Goal: Task Accomplishment & Management: Complete application form

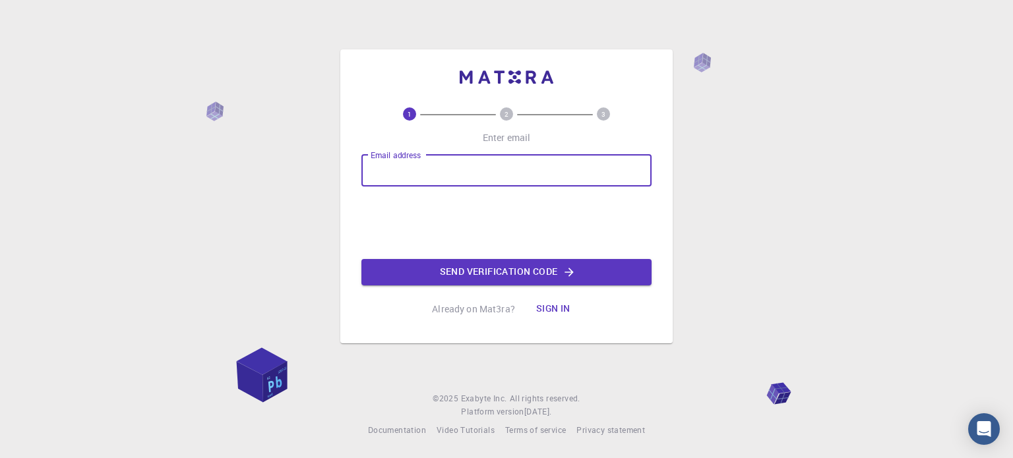
click at [429, 169] on input "Email address" at bounding box center [506, 171] width 290 height 32
type input "adnan.me.20220208151@aust.edu"
click at [541, 276] on button "Send verification code" at bounding box center [506, 272] width 290 height 26
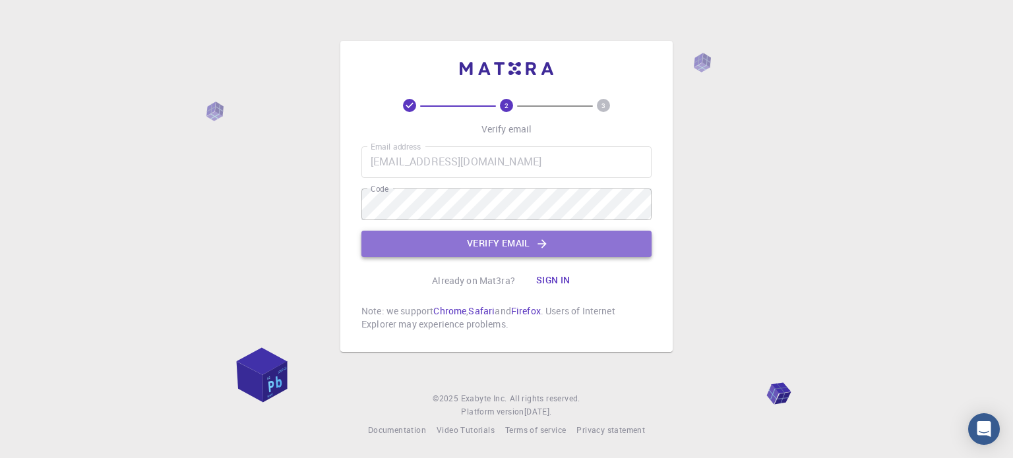
click at [499, 242] on button "Verify email" at bounding box center [506, 244] width 290 height 26
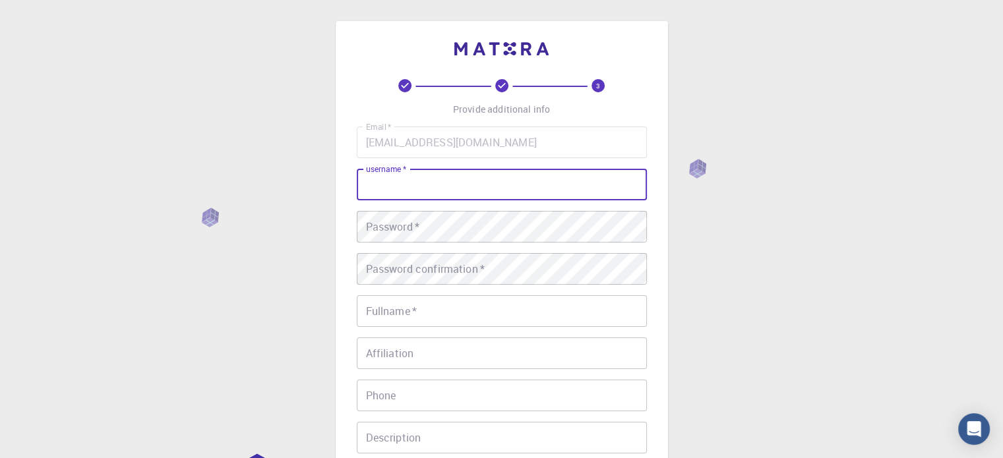
click at [395, 185] on input "username   *" at bounding box center [502, 185] width 290 height 32
click at [379, 184] on input "SAmi" at bounding box center [502, 185] width 290 height 32
type input "Sami"
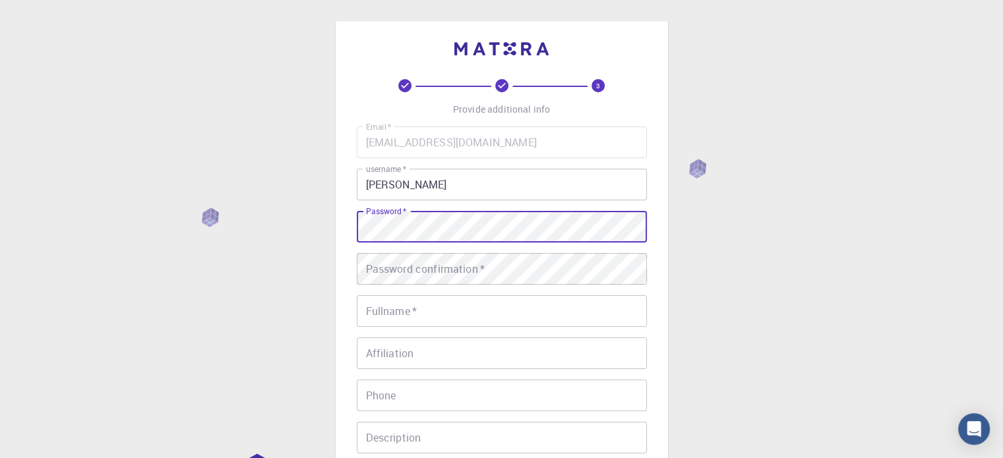
click at [410, 220] on div "Password   * Password   *" at bounding box center [502, 227] width 290 height 32
click at [409, 265] on div "Password confirmation   * Password confirmation   *" at bounding box center [502, 269] width 290 height 32
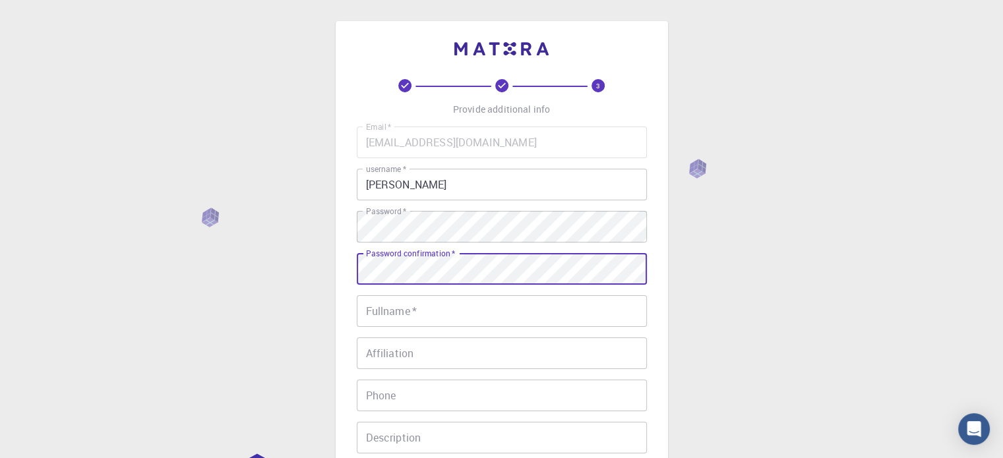
click at [454, 307] on input "Fullname   *" at bounding box center [502, 311] width 290 height 32
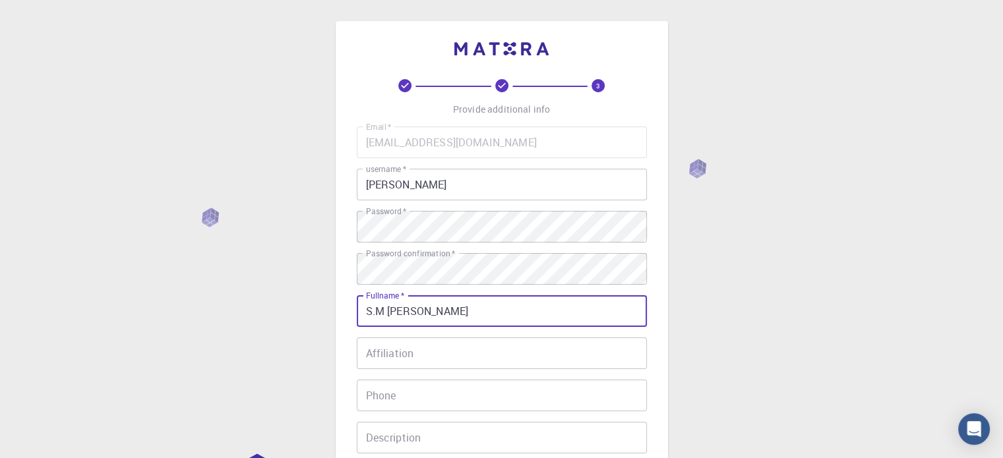
type input "S.M Adnan Sami Anik"
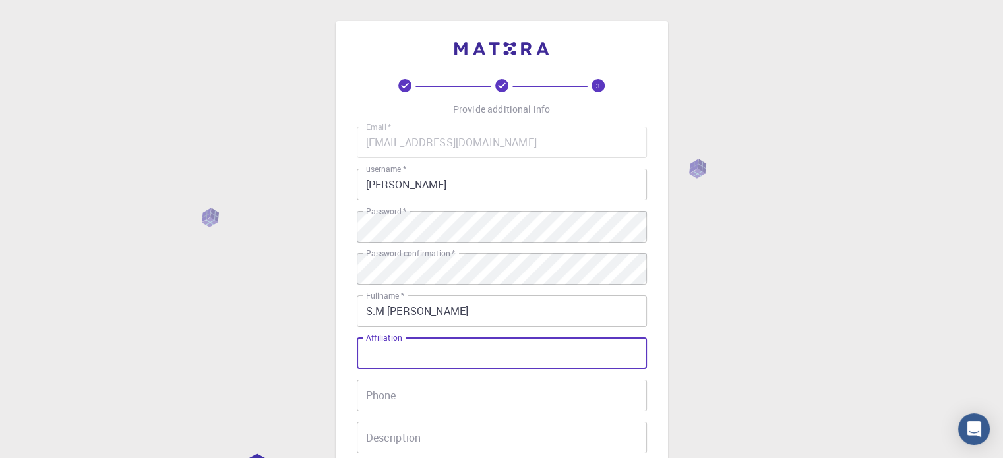
click at [417, 360] on input "Affiliation" at bounding box center [502, 354] width 290 height 32
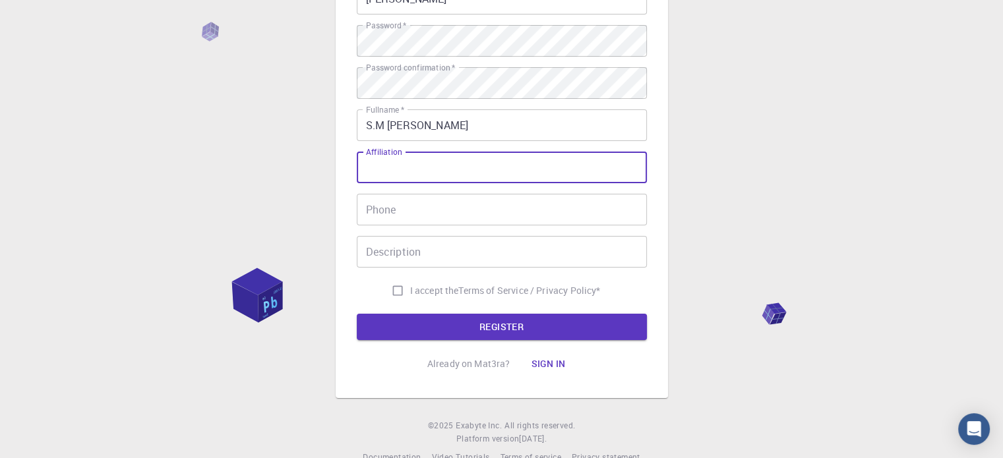
scroll to position [198, 0]
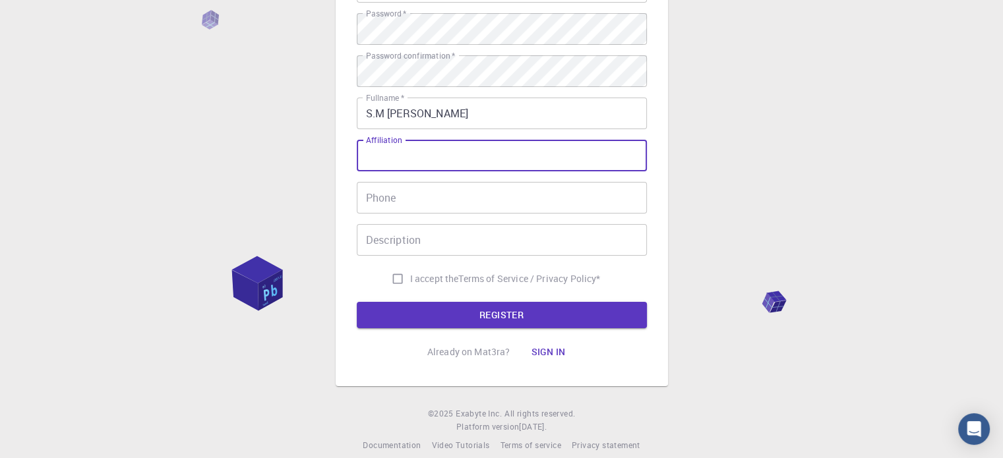
click at [381, 199] on input "Phone" at bounding box center [502, 198] width 290 height 32
click at [390, 150] on div "Affiliation Affiliation" at bounding box center [502, 156] width 290 height 32
click at [387, 200] on input "Phone" at bounding box center [502, 198] width 290 height 32
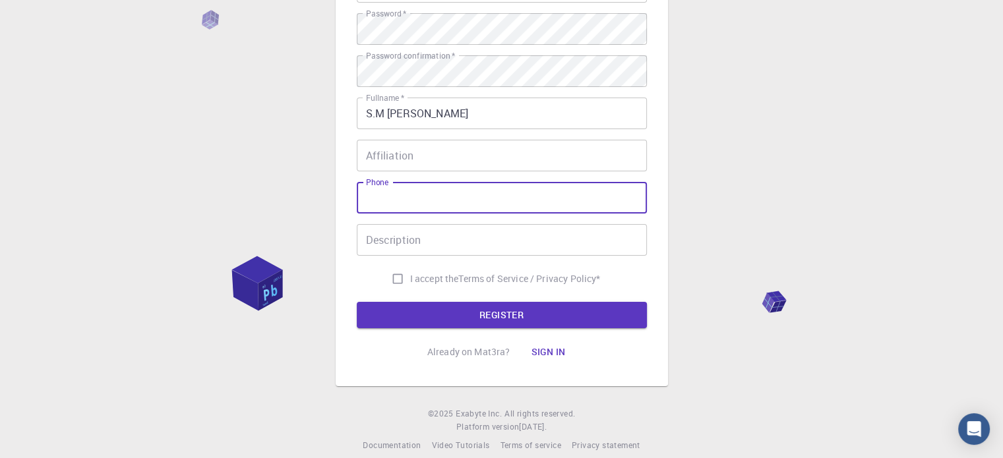
click at [390, 235] on input "Description" at bounding box center [502, 240] width 290 height 32
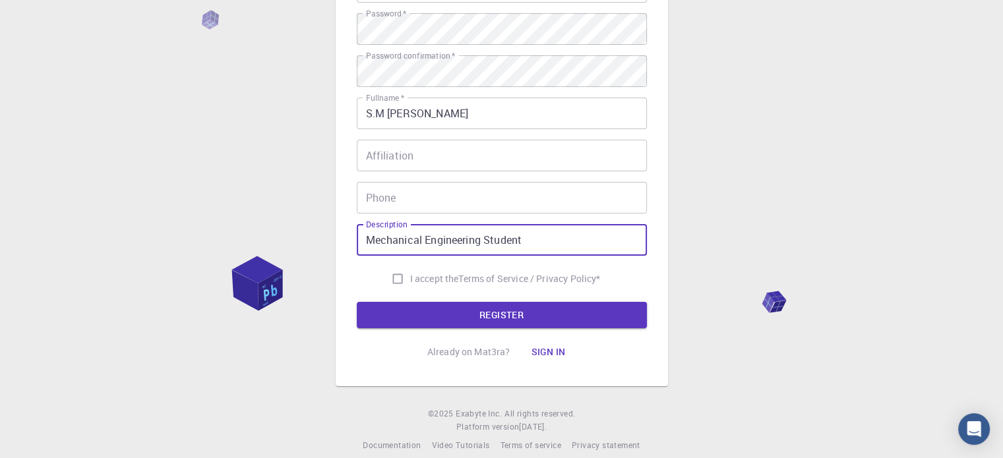
type input "Mechanical Engineering Student"
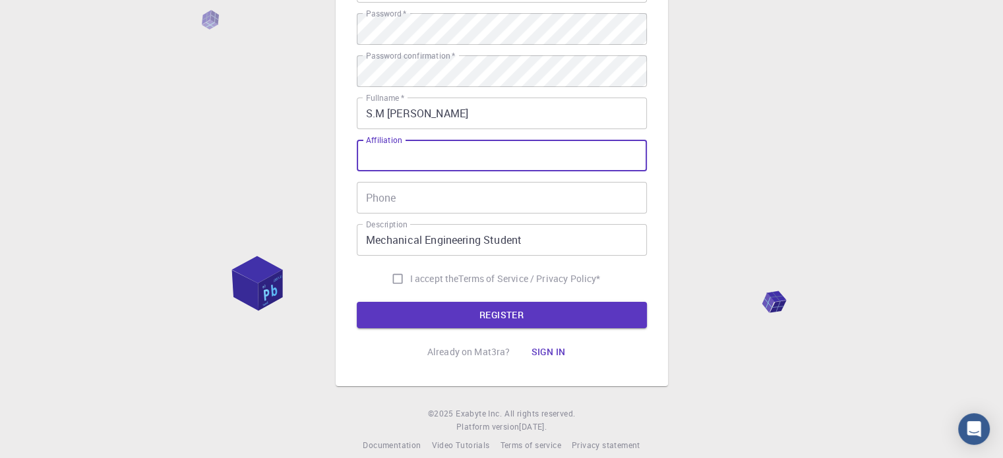
click at [386, 152] on div "Affiliation Affiliation" at bounding box center [502, 156] width 290 height 32
type input "none"
click at [389, 199] on input "Phone" at bounding box center [502, 198] width 290 height 32
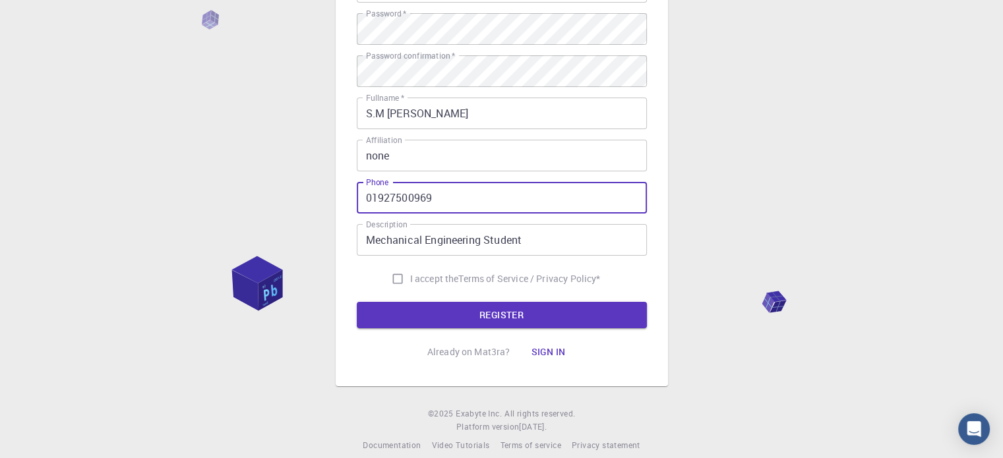
type input "01927500969"
click at [395, 283] on input "I accept the Terms of Service / Privacy Policy *" at bounding box center [397, 278] width 25 height 25
checkbox input "true"
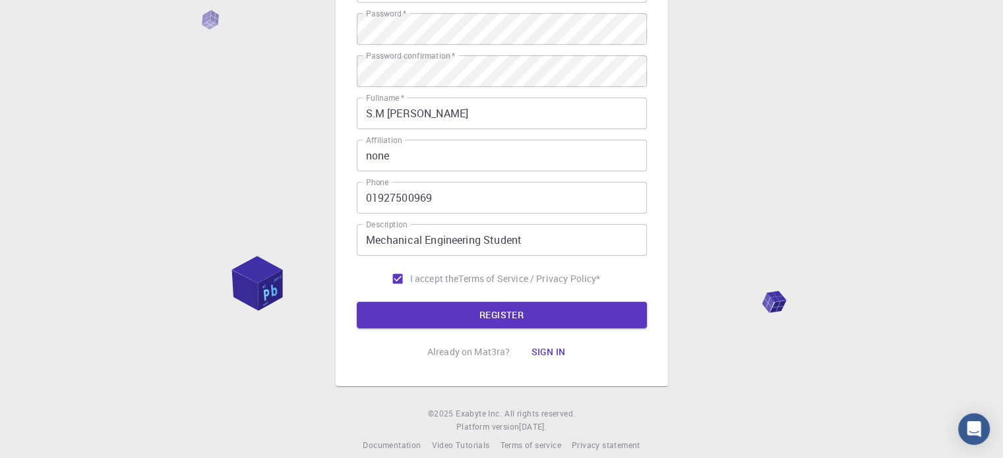
click at [476, 311] on button "REGISTER" at bounding box center [502, 315] width 290 height 26
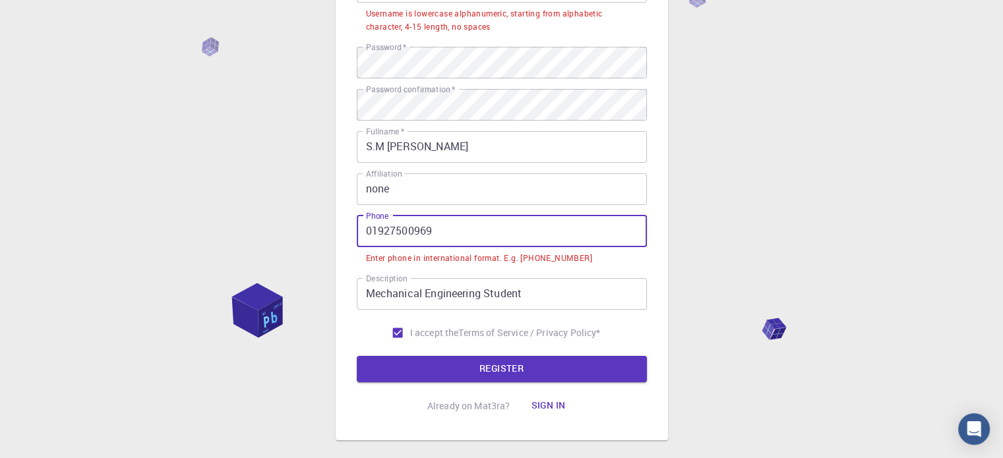
click at [367, 229] on input "01927500969" at bounding box center [502, 232] width 290 height 32
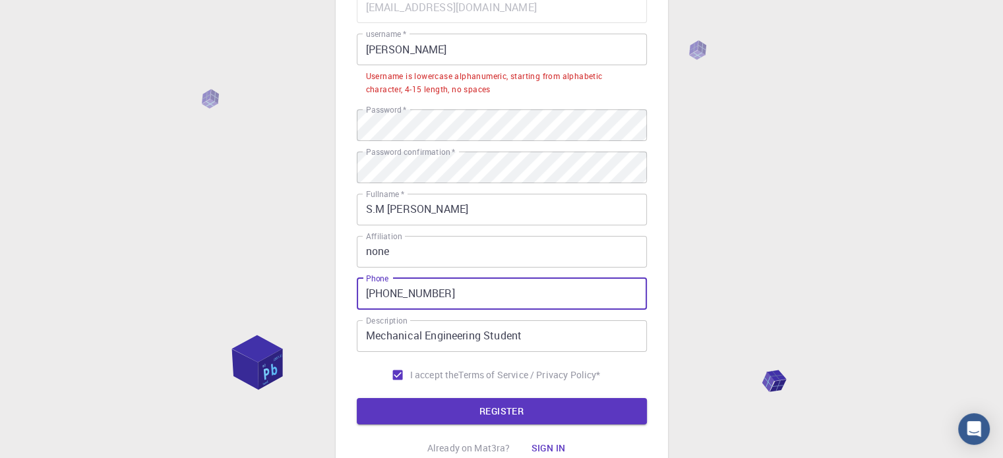
scroll to position [132, 0]
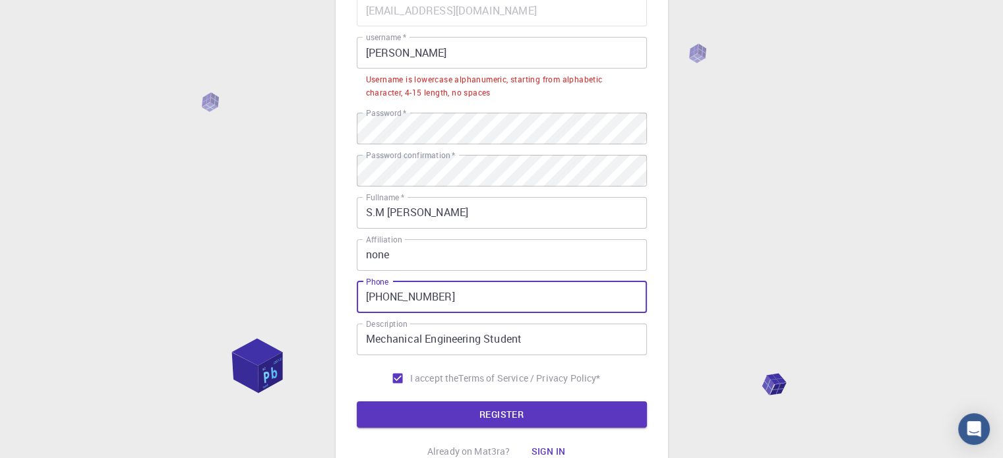
type input "+8801927500969"
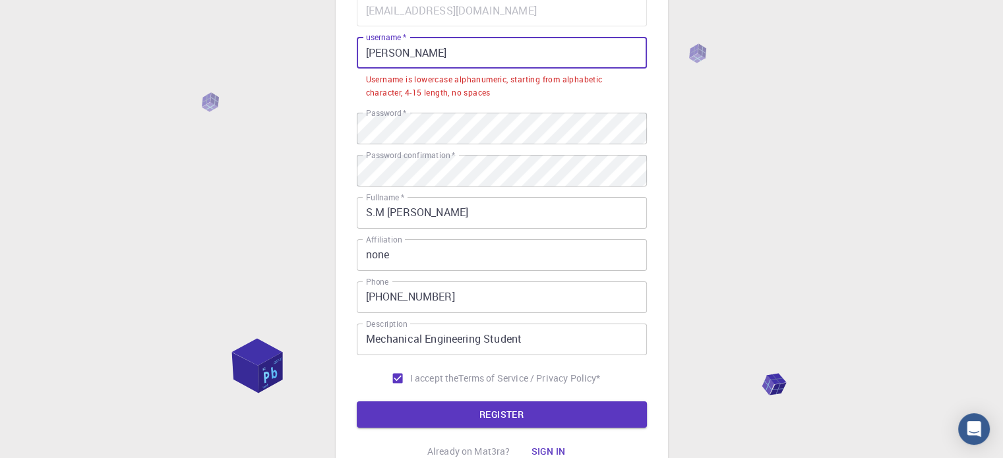
click at [398, 58] on input "Sami" at bounding box center [502, 53] width 290 height 32
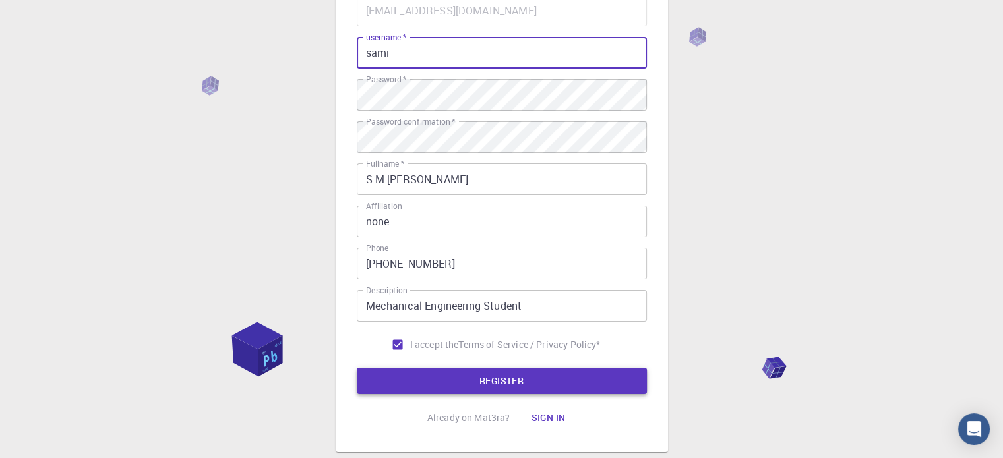
click at [460, 382] on button "REGISTER" at bounding box center [502, 381] width 290 height 26
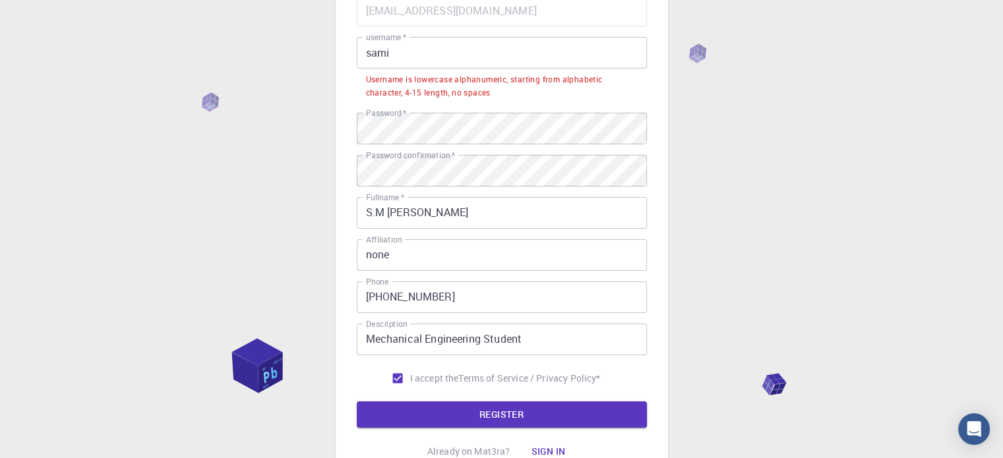
click at [414, 60] on input "sami" at bounding box center [502, 53] width 290 height 32
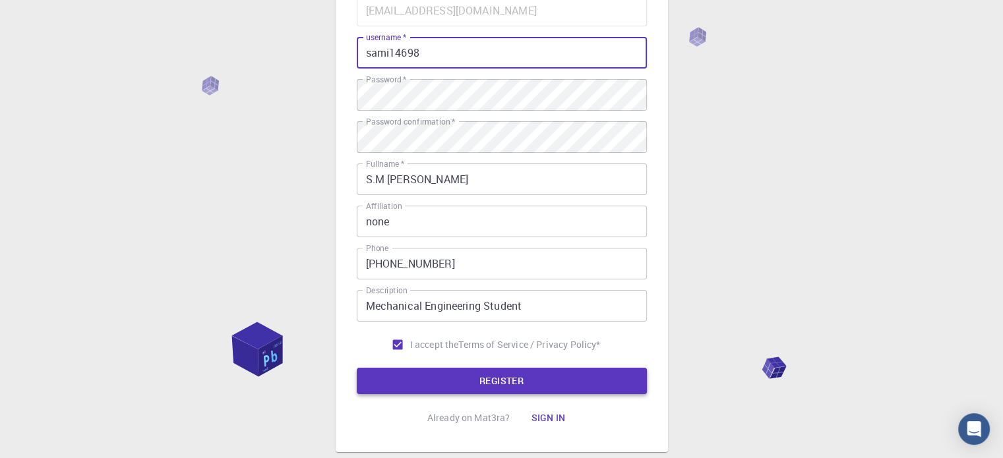
type input "sami14698"
click at [530, 386] on button "REGISTER" at bounding box center [502, 381] width 290 height 26
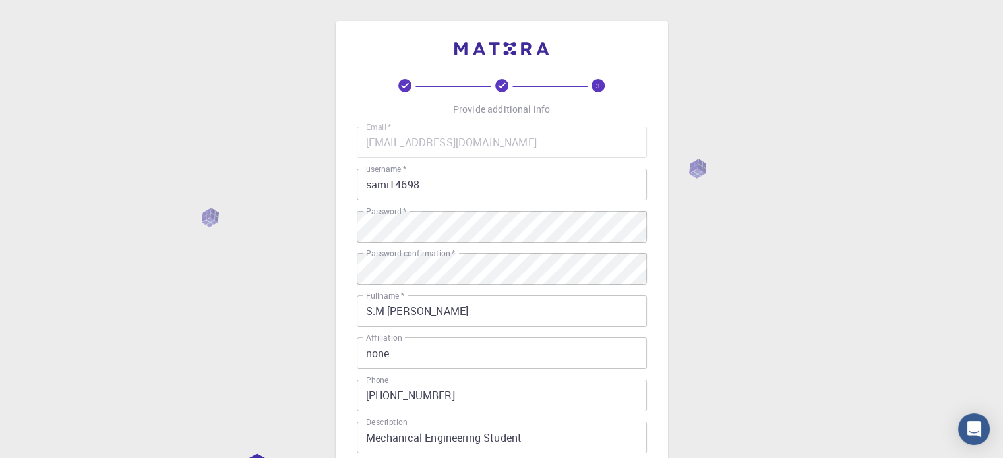
scroll to position [212, 0]
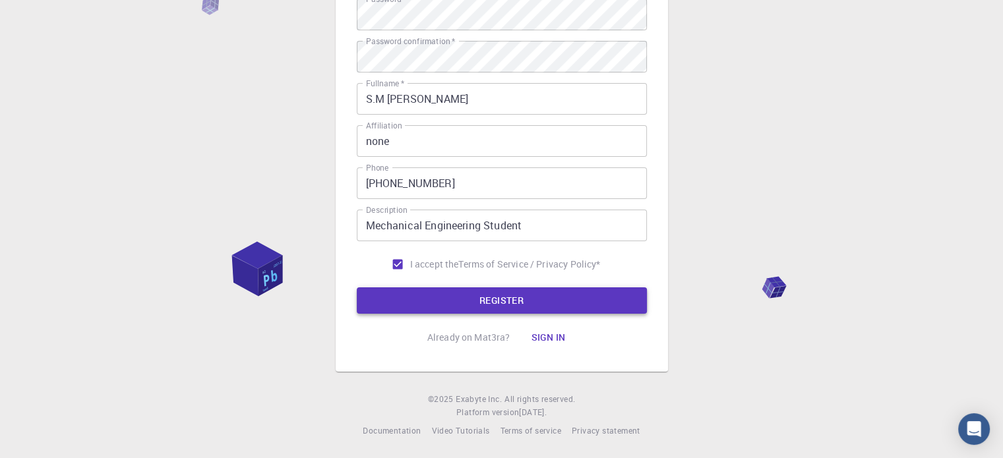
click at [493, 297] on button "REGISTER" at bounding box center [502, 301] width 290 height 26
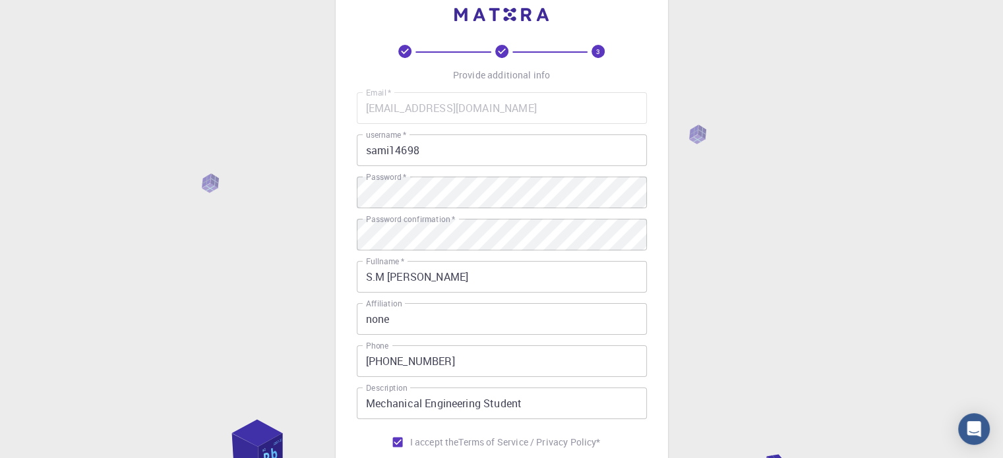
scroll to position [0, 0]
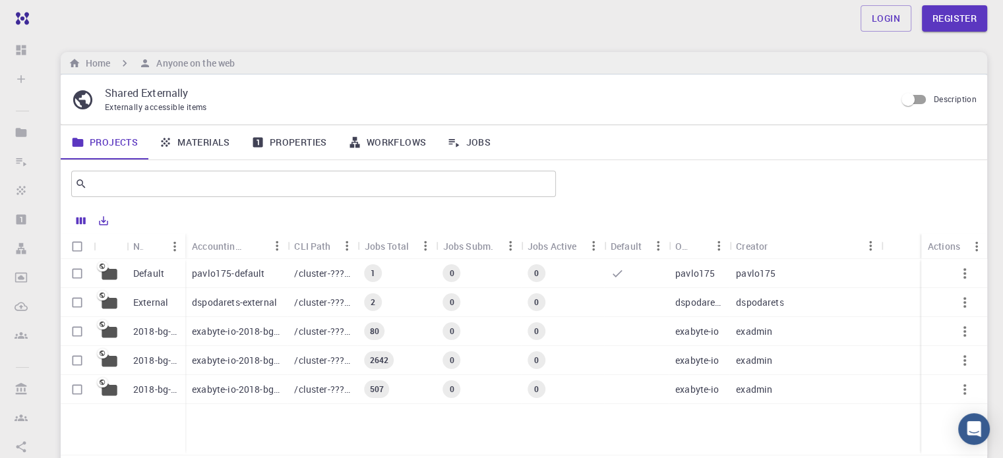
click at [335, 299] on p "/cluster-???-home/dspodarets/dspodarets-external" at bounding box center [322, 302] width 57 height 13
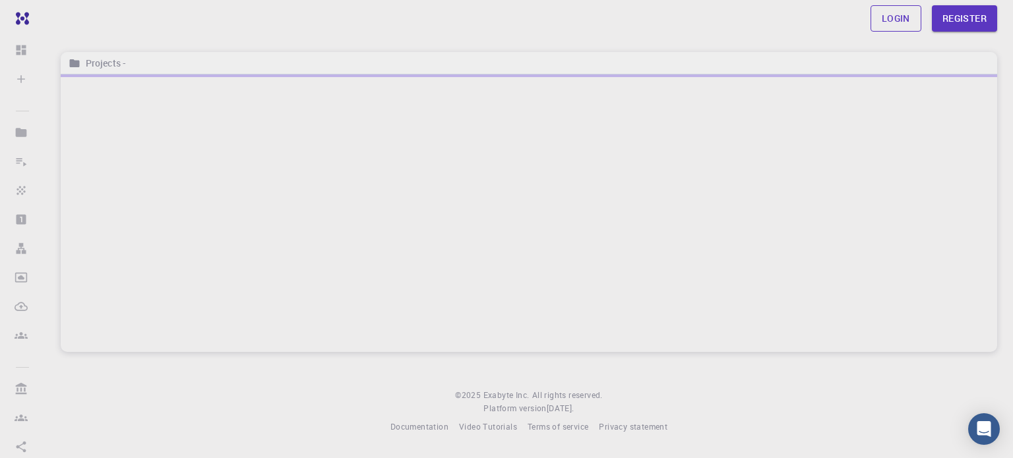
click at [883, 21] on link "Login" at bounding box center [896, 18] width 51 height 26
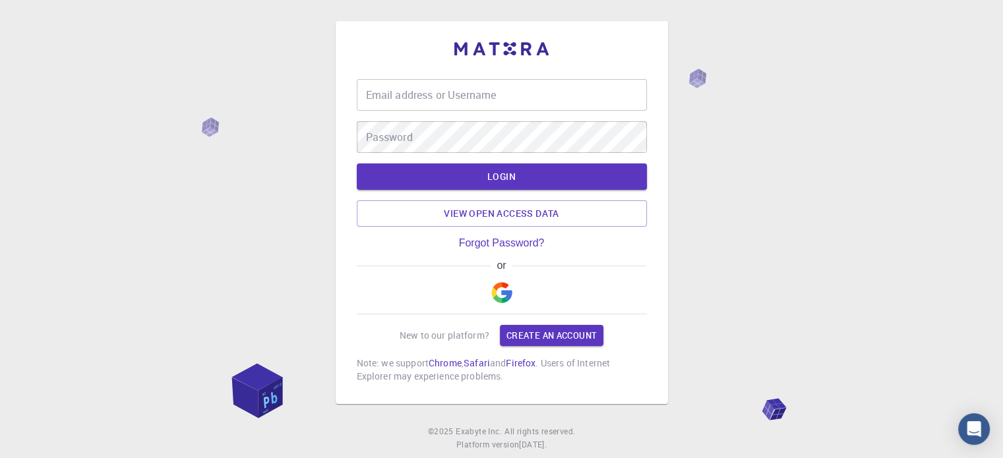
click at [437, 98] on input "Email address or Username" at bounding box center [502, 95] width 290 height 32
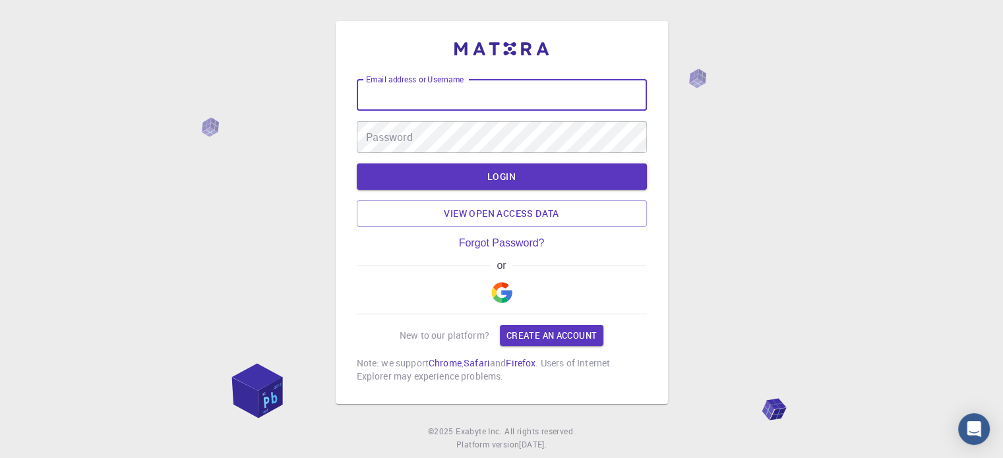
click at [437, 98] on input "Email address or Username" at bounding box center [502, 95] width 290 height 32
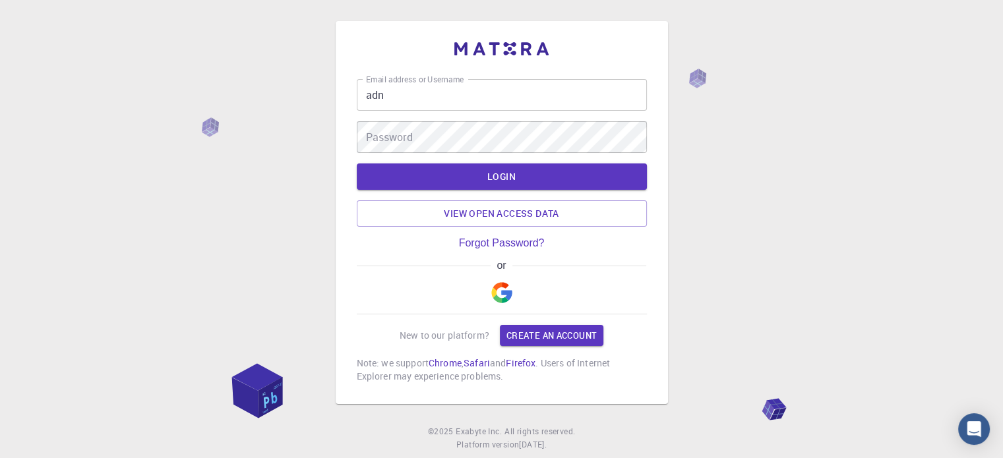
click at [398, 106] on input "adn" at bounding box center [502, 95] width 290 height 32
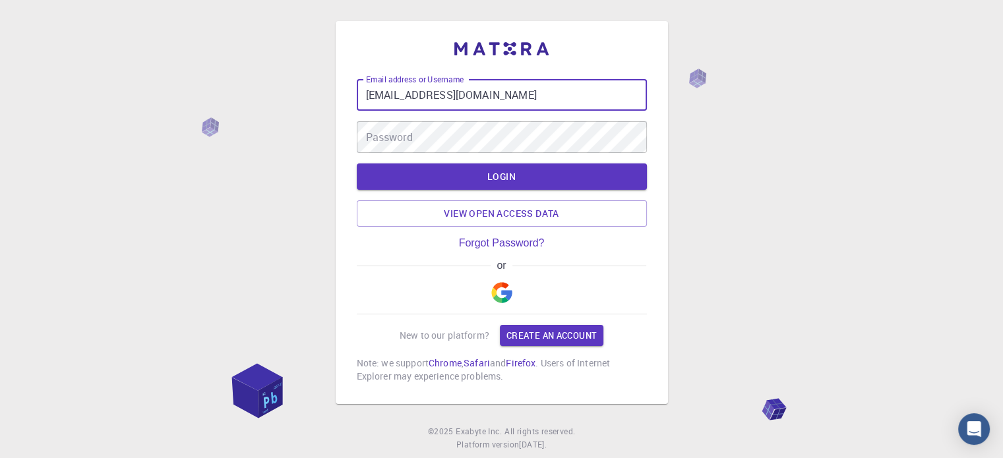
type input "adnan.me.20220208151@aust.edu"
click at [404, 133] on div "Password Password" at bounding box center [502, 137] width 290 height 32
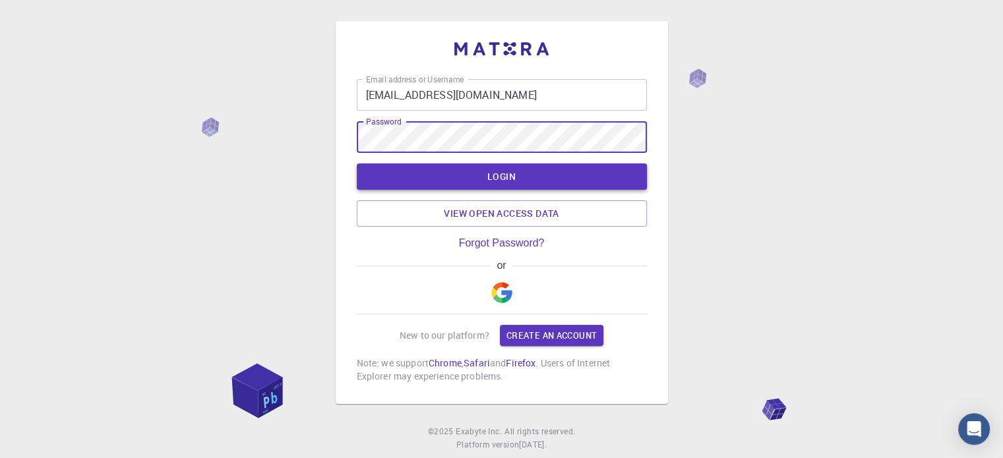
click at [463, 175] on button "LOGIN" at bounding box center [502, 177] width 290 height 26
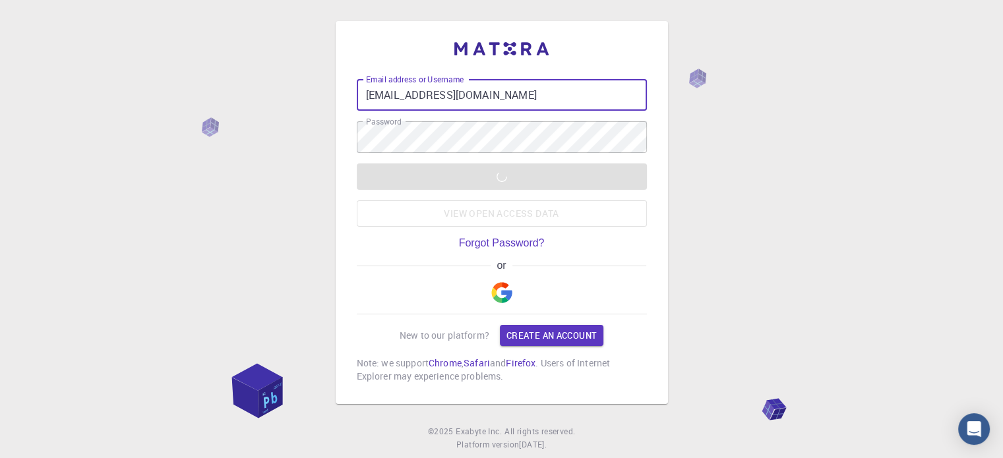
drag, startPoint x: 541, startPoint y: 92, endPoint x: 335, endPoint y: 73, distance: 207.3
click at [336, 73] on div "Email address or Username adnan.me.20220208151@aust.edu Email address or Userna…" at bounding box center [502, 212] width 332 height 383
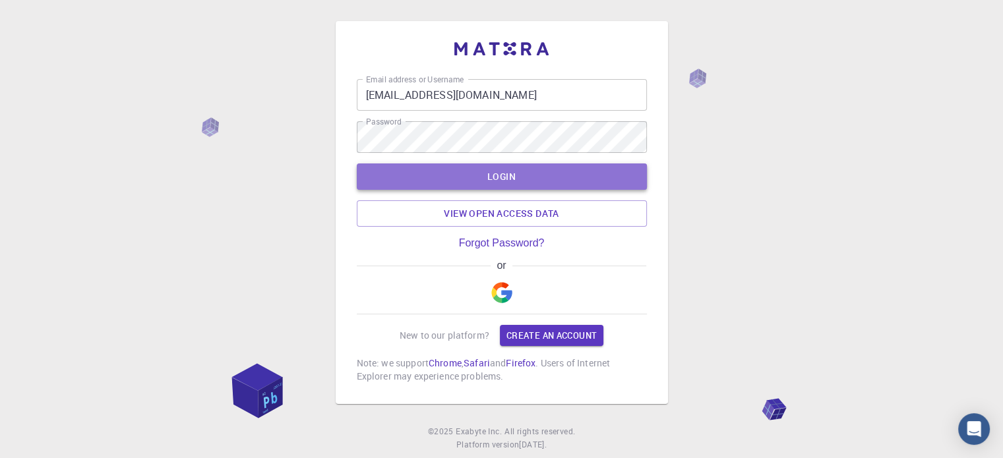
click at [524, 181] on button "LOGIN" at bounding box center [502, 177] width 290 height 26
